Goal: Task Accomplishment & Management: Complete application form

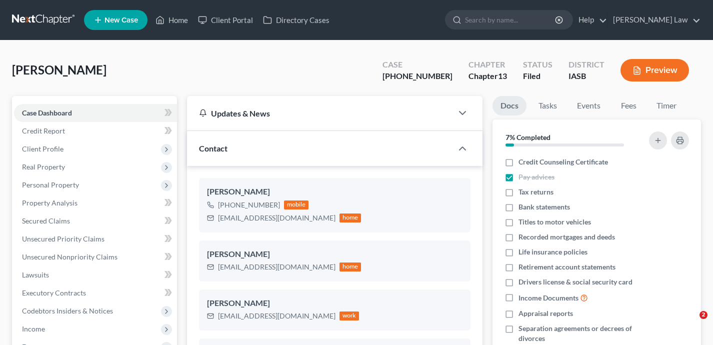
select select "0"
click at [126, 18] on span "New Case" at bounding box center [122, 21] width 34 height 8
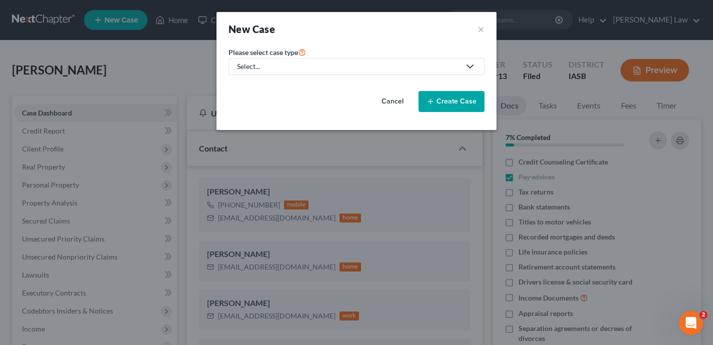
click at [330, 66] on div "Select..." at bounding box center [348, 67] width 223 height 10
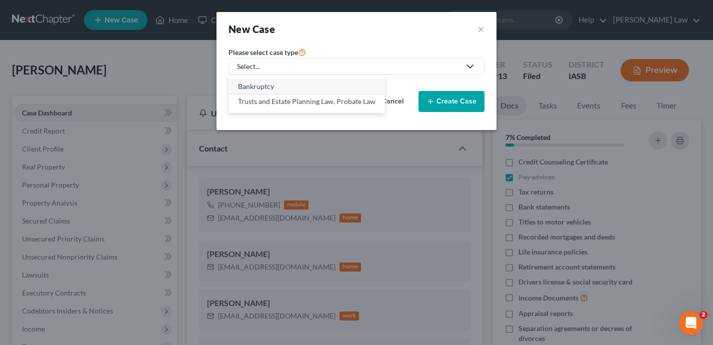
click at [317, 85] on div "Bankruptcy" at bounding box center [307, 87] width 138 height 10
select select "30"
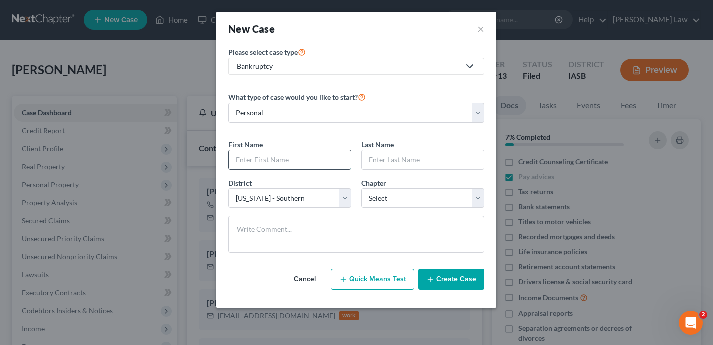
click at [291, 157] on input "text" at bounding box center [290, 160] width 122 height 19
type input "[PERSON_NAME]"
click at [404, 157] on input "text" at bounding box center [423, 160] width 122 height 19
type input "Lang"
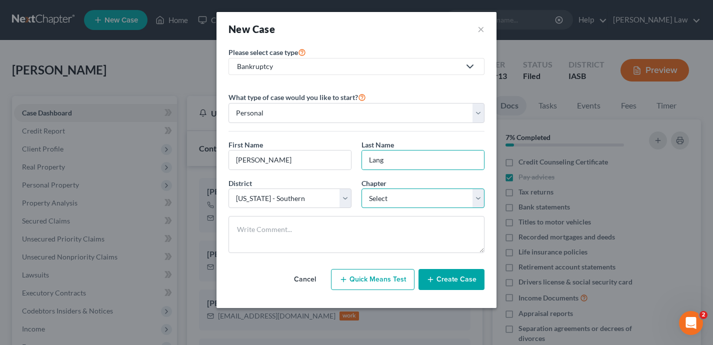
click at [399, 200] on select "Select 7 11 12 13" at bounding box center [423, 199] width 123 height 20
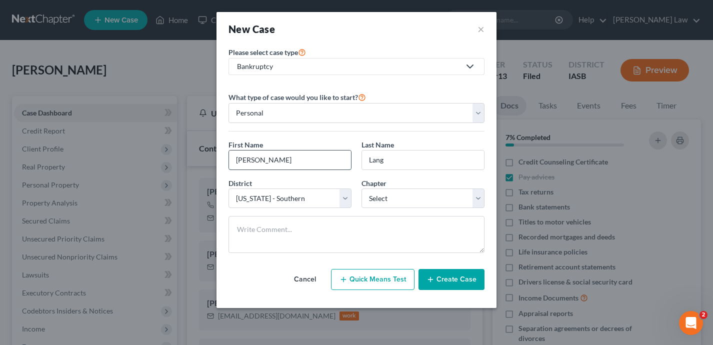
click at [276, 158] on input "[PERSON_NAME]" at bounding box center [290, 160] width 122 height 19
type input "[PERSON_NAME]"
click at [442, 275] on button "Create Case" at bounding box center [452, 279] width 66 height 21
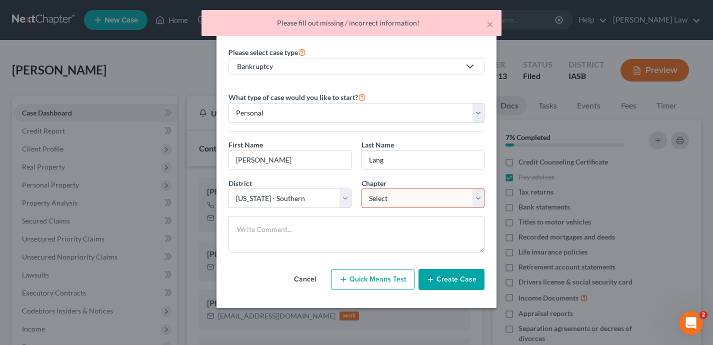
click at [404, 203] on select "Select 7 11 12 13" at bounding box center [423, 199] width 123 height 20
select select "3"
click at [450, 283] on button "Create Case" at bounding box center [452, 279] width 66 height 21
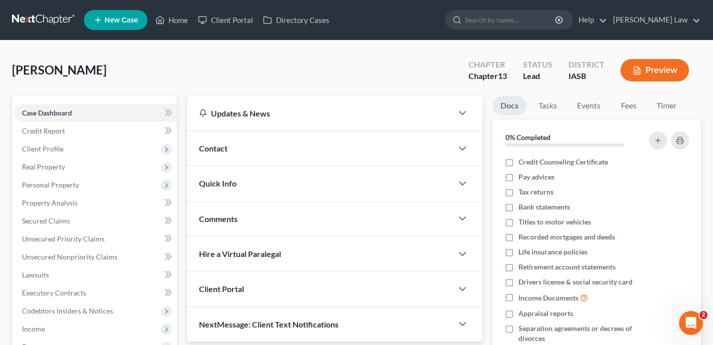
click at [356, 154] on div "Contact" at bounding box center [320, 148] width 266 height 35
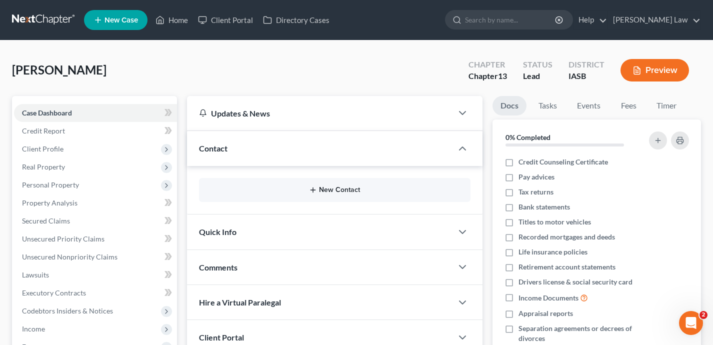
click at [343, 193] on button "New Contact" at bounding box center [335, 190] width 256 height 8
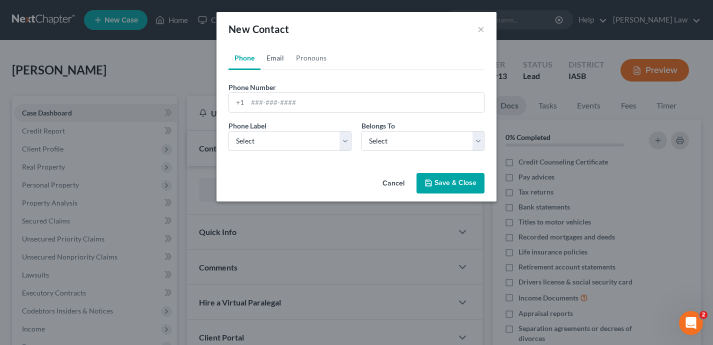
click at [277, 63] on link "Email" at bounding box center [276, 58] width 30 height 24
click at [260, 106] on input "email" at bounding box center [366, 102] width 237 height 19
paste input "[EMAIL_ADDRESS][DOMAIN_NAME]"
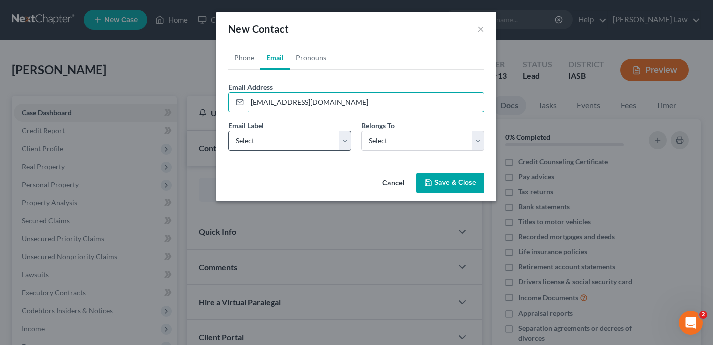
type input "[EMAIL_ADDRESS][DOMAIN_NAME]"
click at [290, 139] on select "Select Home Work Other" at bounding box center [290, 141] width 123 height 20
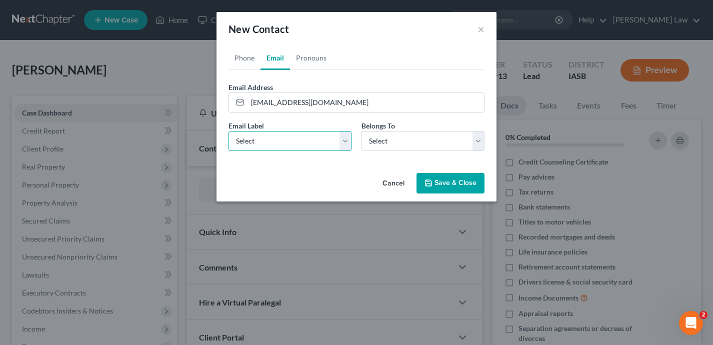
select select "0"
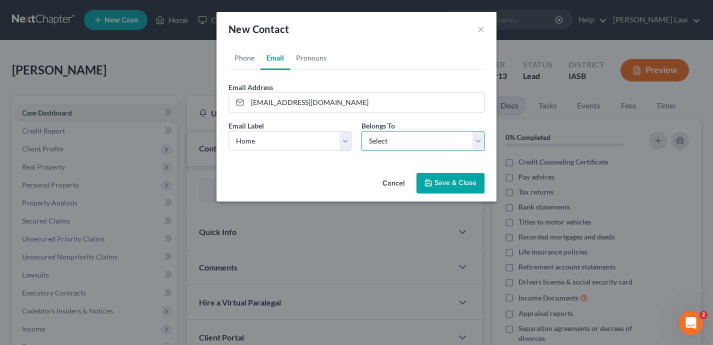
click at [375, 148] on select "Select Client Other" at bounding box center [423, 141] width 123 height 20
select select "0"
click at [434, 186] on button "Save & Close" at bounding box center [451, 183] width 68 height 21
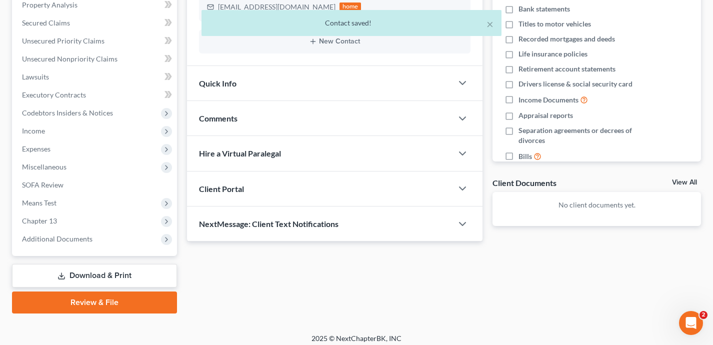
scroll to position [204, 0]
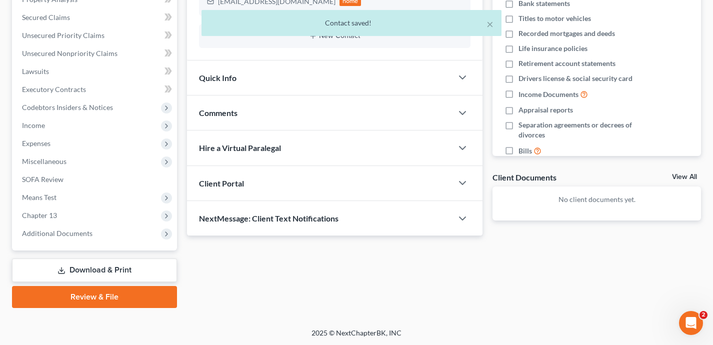
click at [358, 189] on div "Client Portal" at bounding box center [320, 183] width 266 height 35
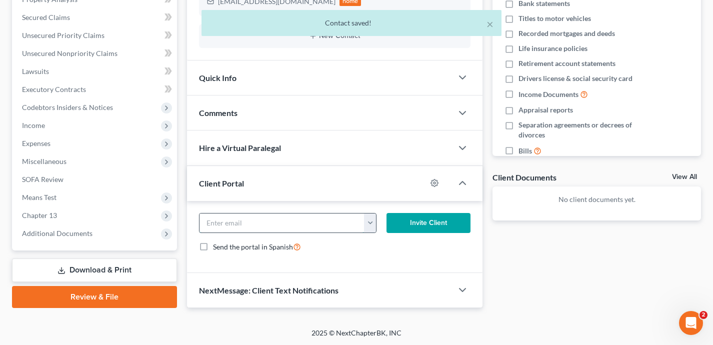
click at [308, 223] on input "email" at bounding box center [282, 223] width 165 height 19
paste input "[EMAIL_ADDRESS][DOMAIN_NAME]"
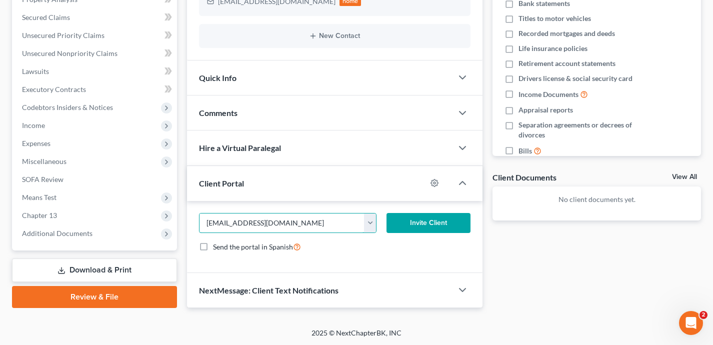
type input "[EMAIL_ADDRESS][DOMAIN_NAME]"
click at [441, 224] on button "Invite Client" at bounding box center [429, 223] width 84 height 20
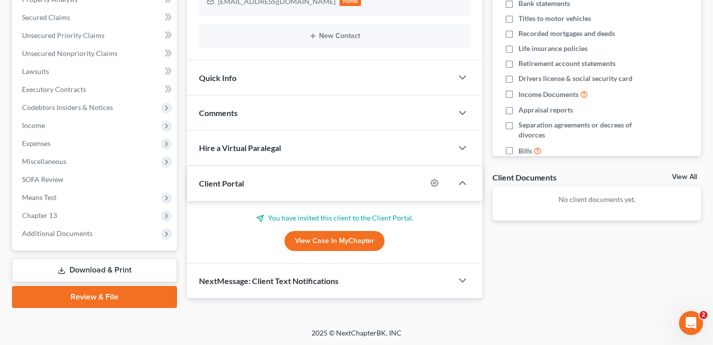
click at [413, 280] on div "NextMessage: Client Text Notifications" at bounding box center [320, 281] width 266 height 35
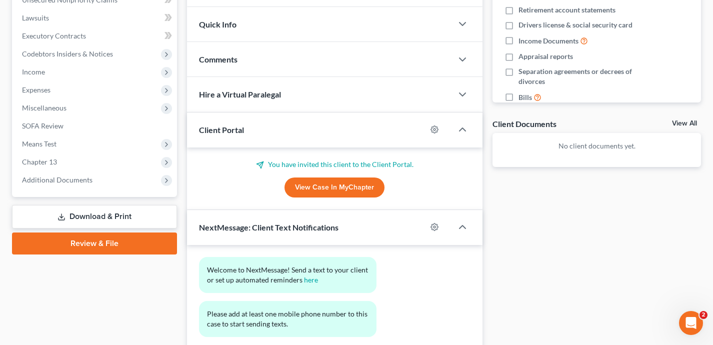
scroll to position [331, 0]
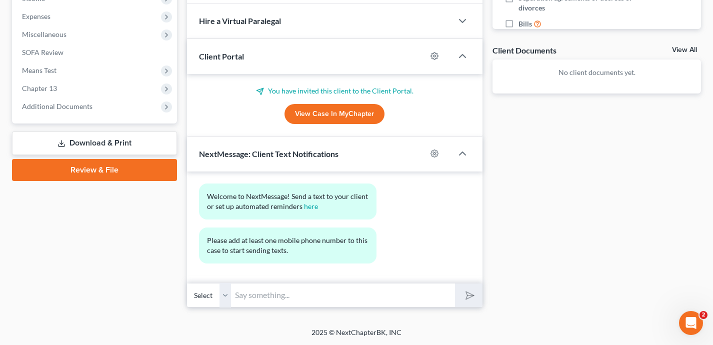
click at [362, 302] on input "text" at bounding box center [343, 295] width 224 height 25
type input "[PERSON_NAME][EMAIL_ADDRESS][DOMAIN_NAME]"
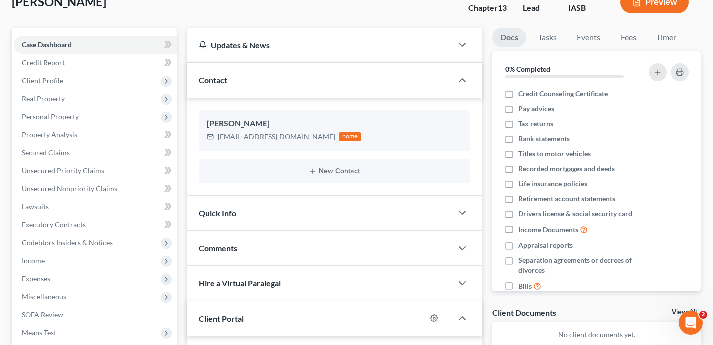
scroll to position [65, 0]
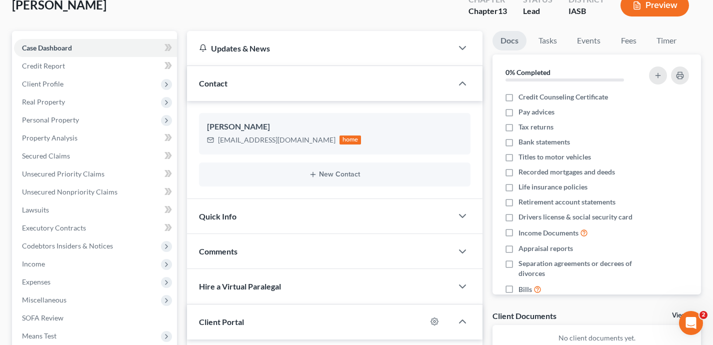
click at [333, 169] on div "New Contact" at bounding box center [335, 175] width 272 height 24
click at [332, 172] on button "New Contact" at bounding box center [335, 175] width 256 height 8
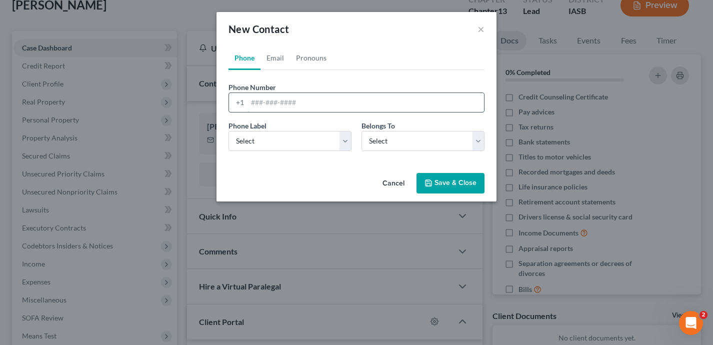
click at [286, 110] on input "tel" at bounding box center [366, 102] width 237 height 19
type input "5633407314"
click at [295, 141] on select "Select Mobile Home Work Other" at bounding box center [290, 141] width 123 height 20
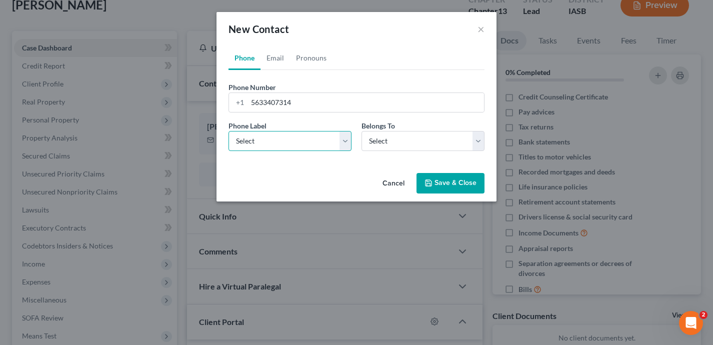
select select "0"
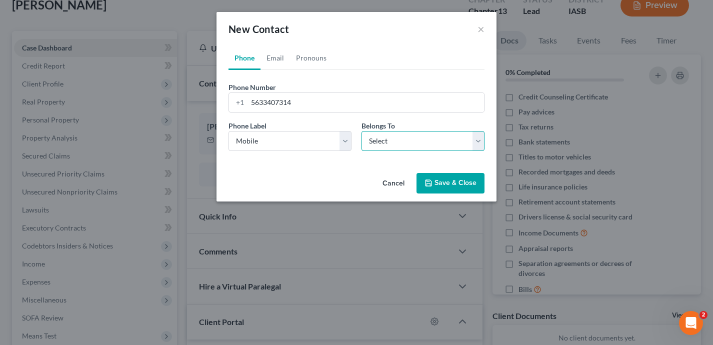
click at [399, 143] on select "Select Client Other" at bounding box center [423, 141] width 123 height 20
select select "0"
click at [448, 189] on button "Save & Close" at bounding box center [451, 183] width 68 height 21
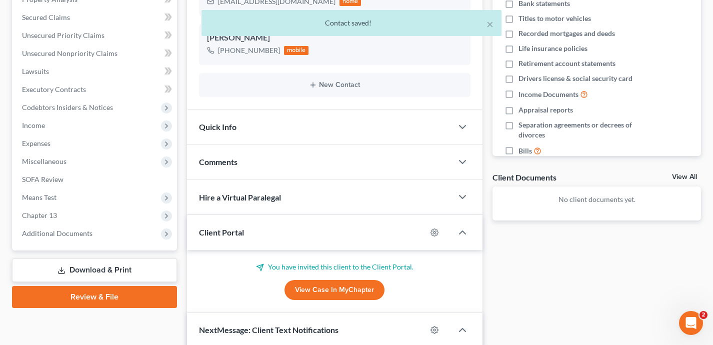
scroll to position [336, 0]
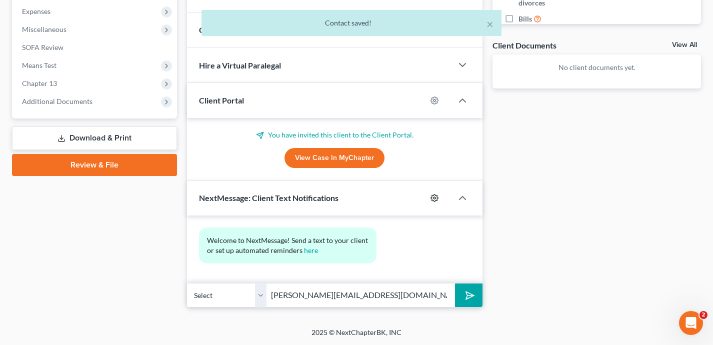
click at [435, 198] on circle "button" at bounding box center [435, 198] width 2 height 2
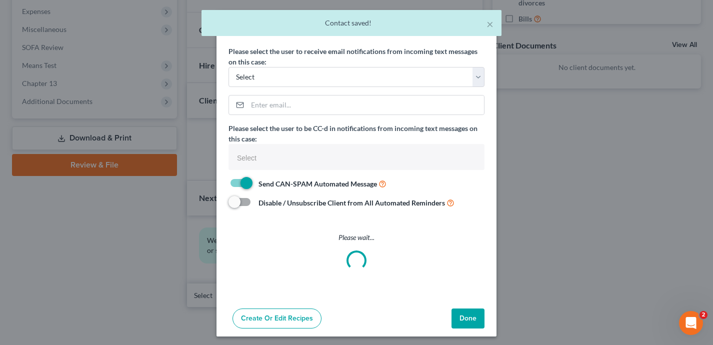
select select
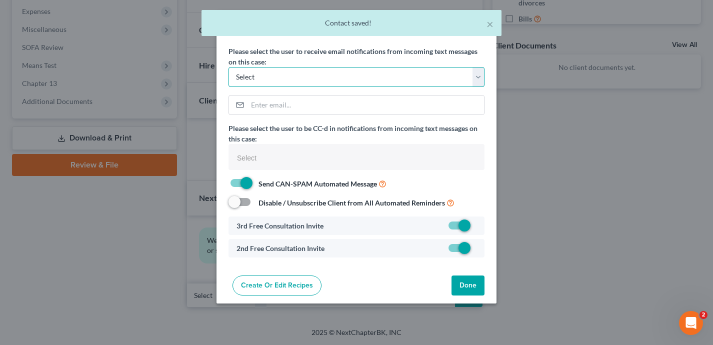
click at [341, 83] on select "Select [PERSON_NAME][EMAIL_ADDRESS][DOMAIN_NAME] [PERSON_NAME][EMAIL_ADDRESS][D…" at bounding box center [357, 77] width 256 height 20
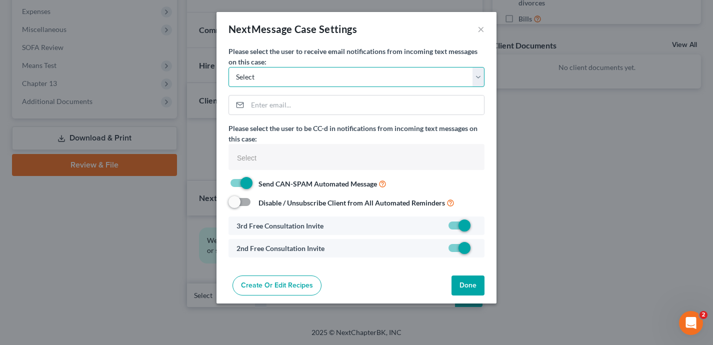
select select "0"
click at [468, 285] on button "Done" at bounding box center [468, 286] width 33 height 20
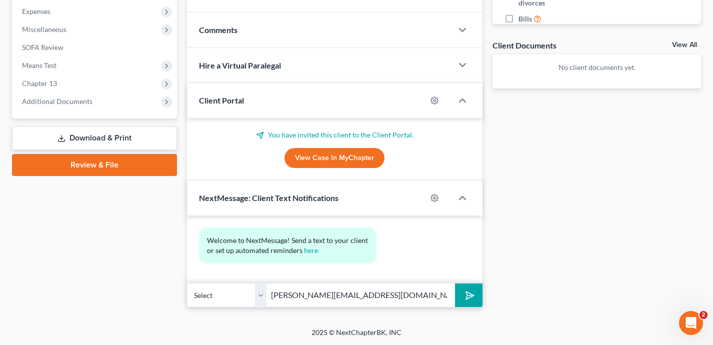
click at [467, 297] on icon "submit" at bounding box center [468, 296] width 14 height 14
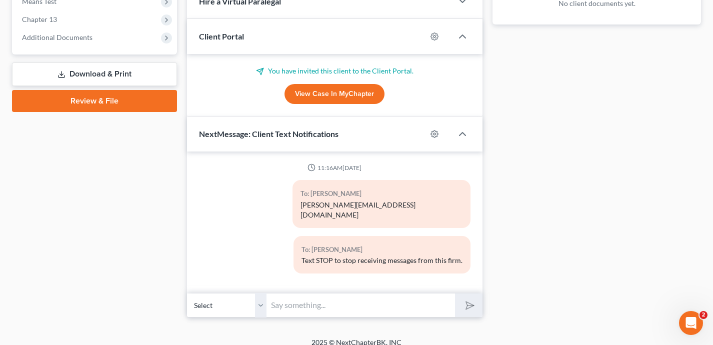
scroll to position [303, 0]
